Goal: Task Accomplishment & Management: Use online tool/utility

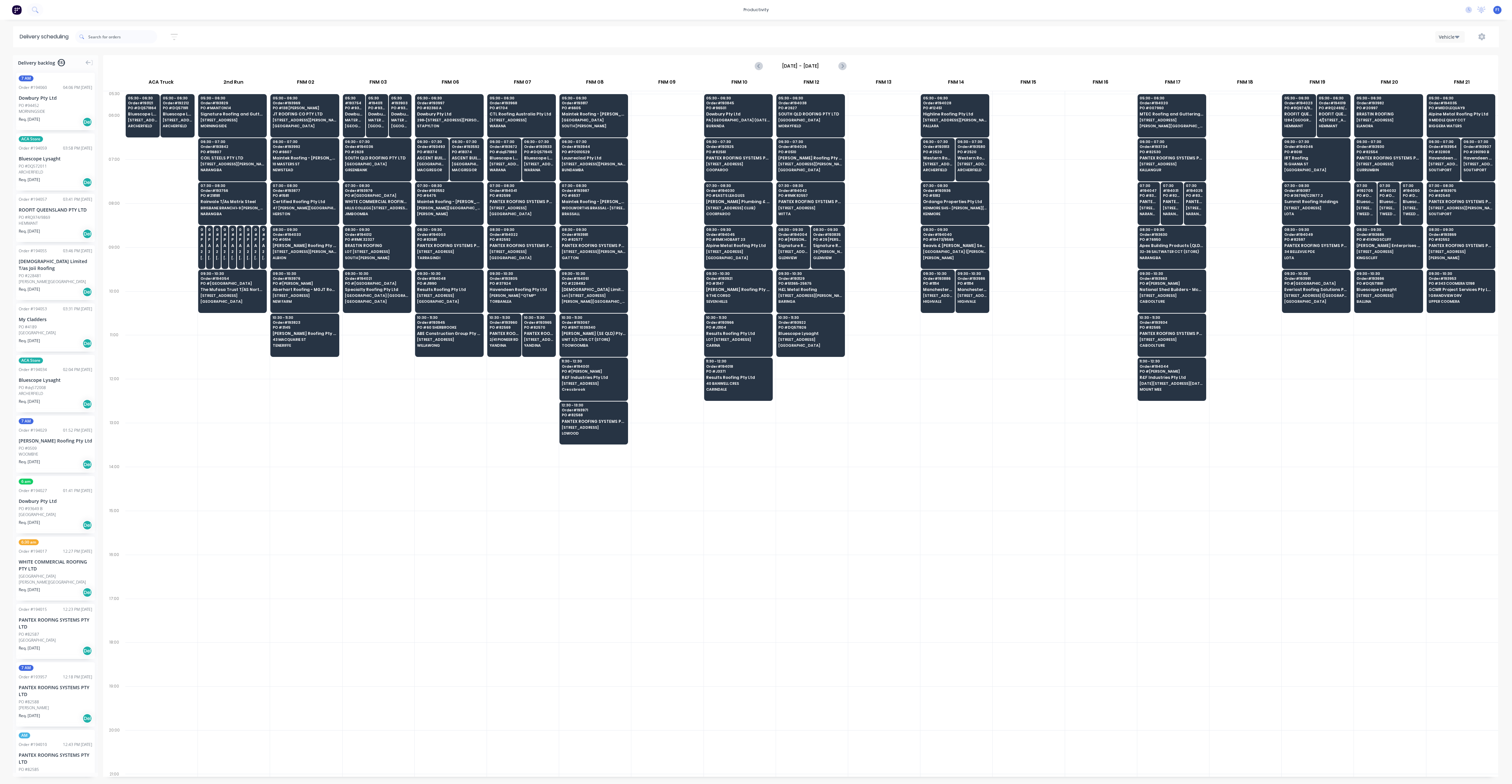
scroll to position [0, 0]
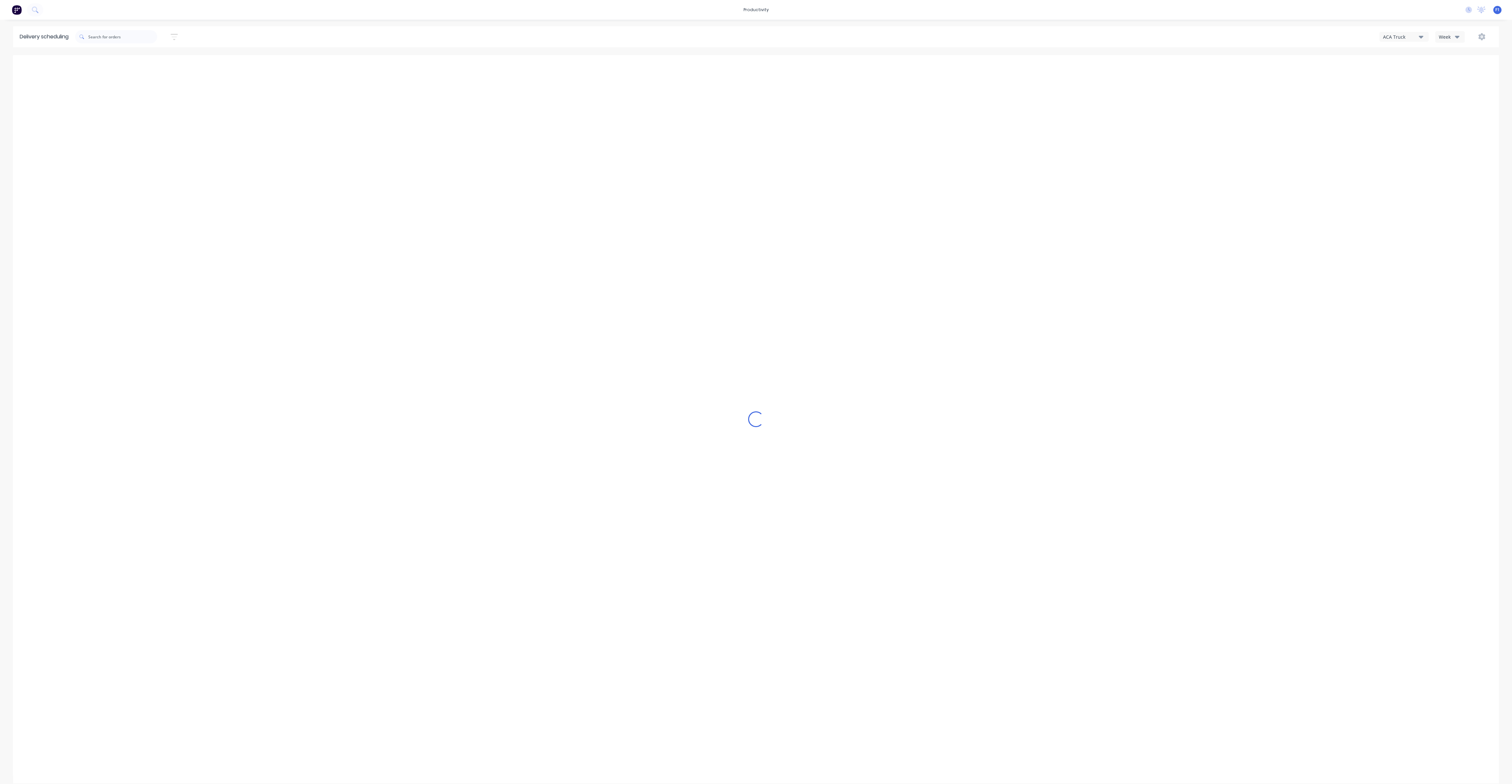
click at [1442, 34] on div "Week" at bounding box center [1448, 37] width 19 height 7
click at [1456, 67] on div "Vehicle" at bounding box center [1469, 67] width 65 height 14
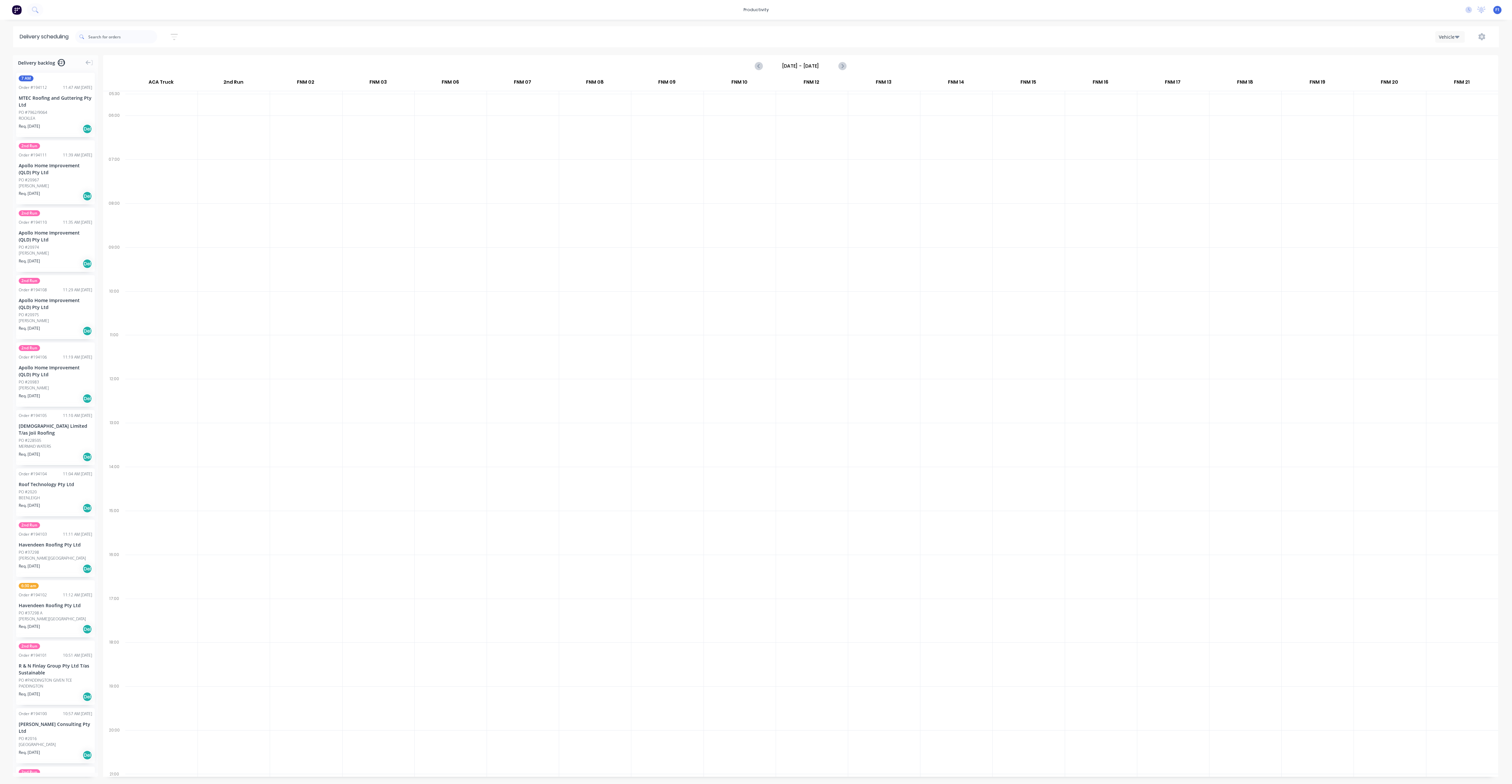
click at [824, 67] on input "Sunday - 28/09/25" at bounding box center [801, 66] width 65 height 10
click at [787, 147] on div "29" at bounding box center [789, 150] width 10 height 10
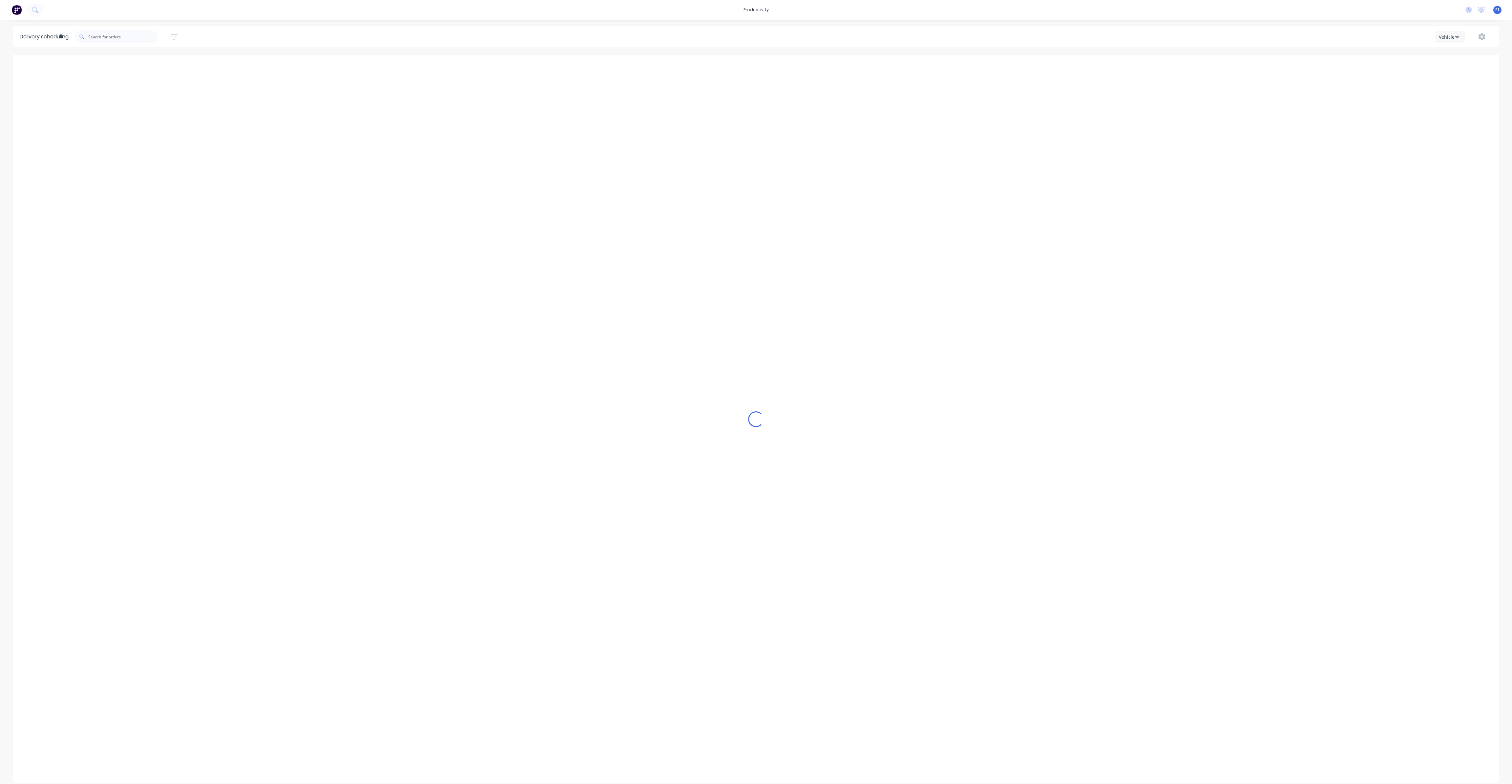
type input "[DATE] - [DATE]"
